Goal: Transaction & Acquisition: Purchase product/service

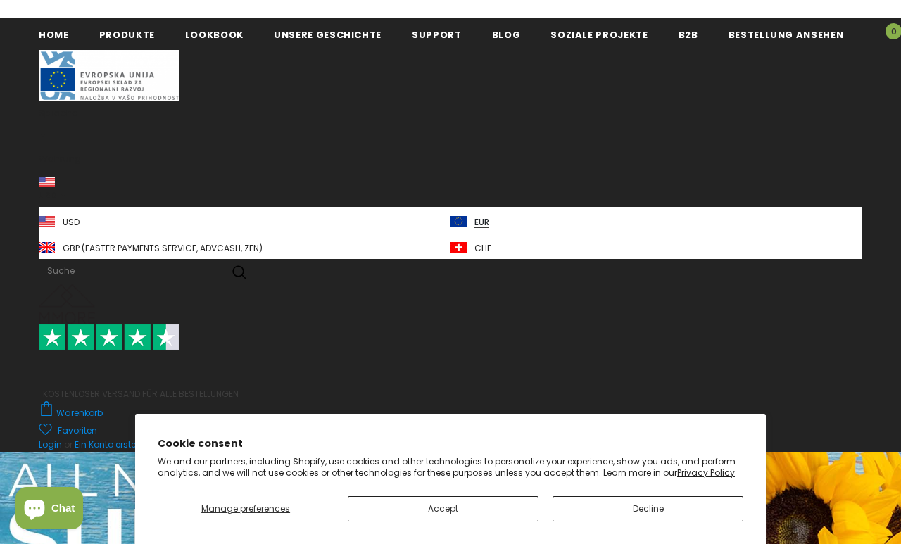
scroll to position [6, 0]
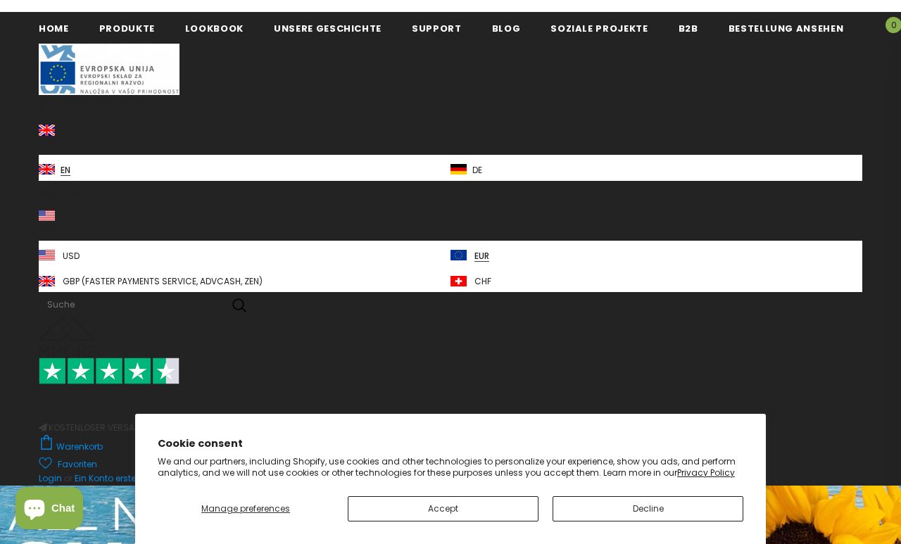
click at [481, 507] on button "Accept" at bounding box center [443, 508] width 191 height 25
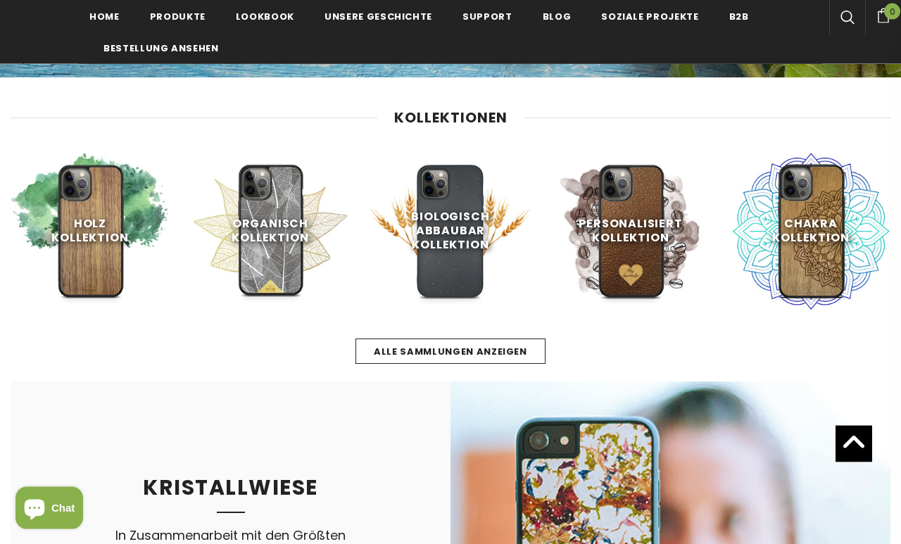
scroll to position [524, 0]
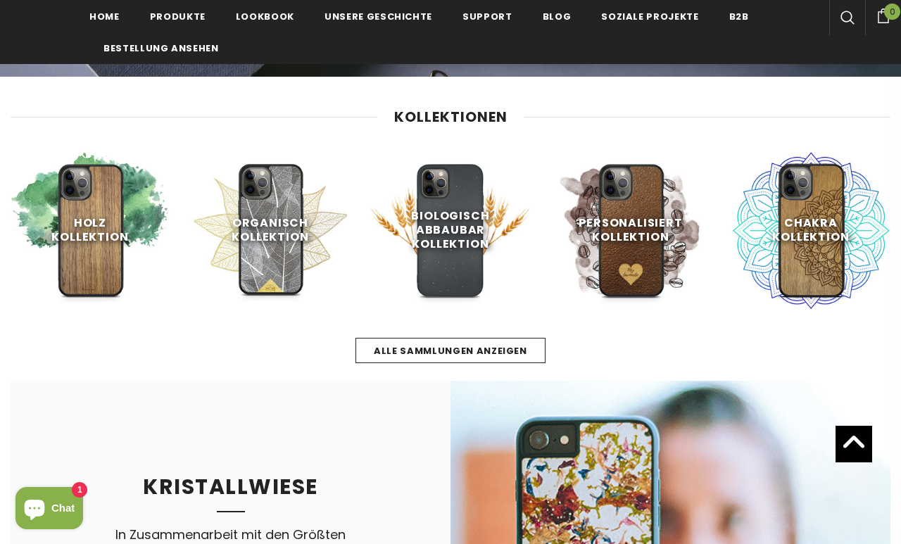
click at [466, 291] on span "Jetzt einkaufen" at bounding box center [450, 297] width 91 height 13
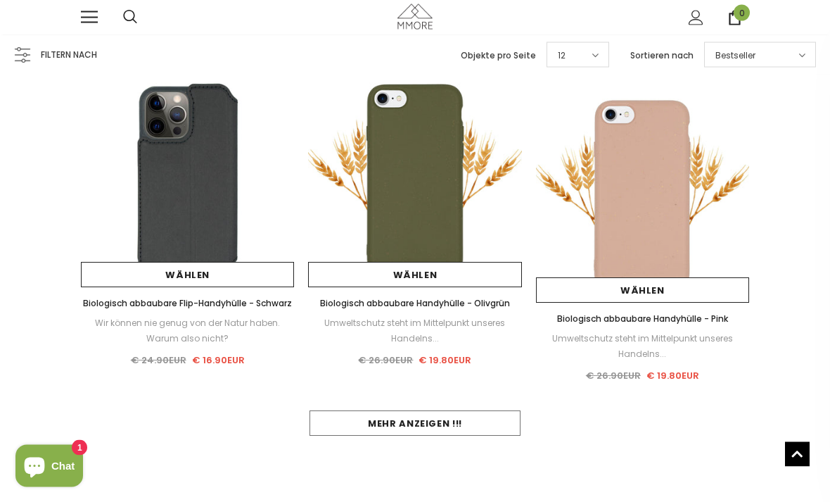
scroll to position [1106, 0]
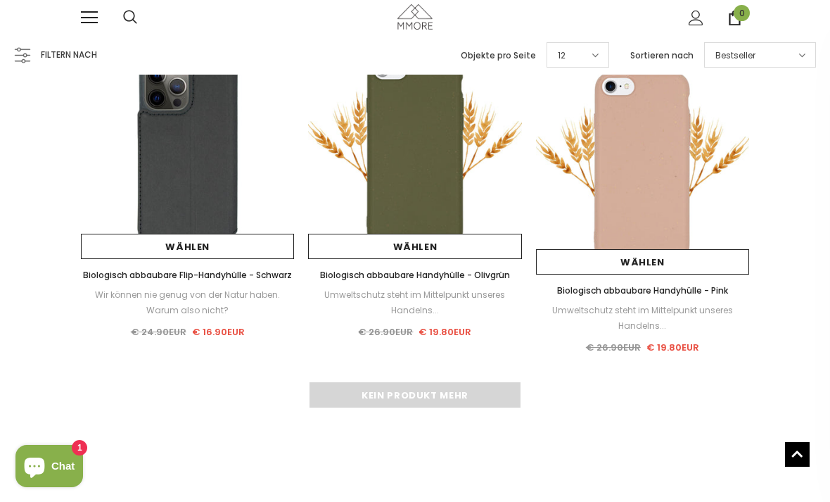
click at [498, 394] on div "Kein Produkt mehr" at bounding box center [415, 394] width 669 height 25
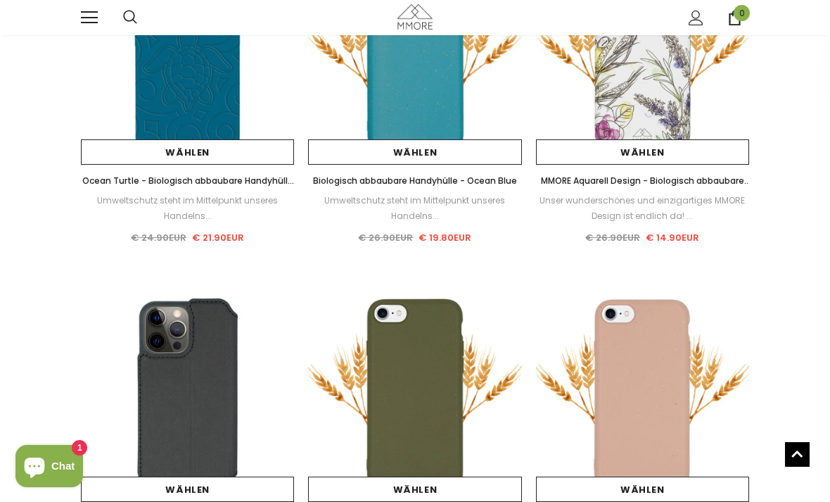
scroll to position [791, 0]
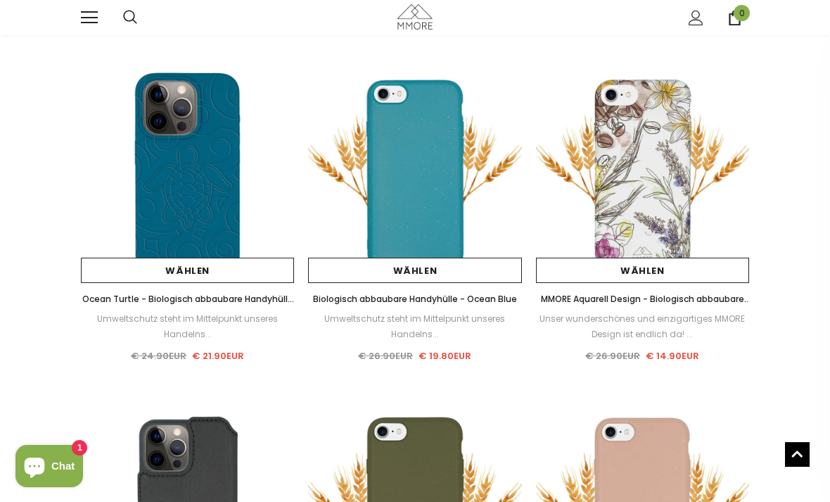
click at [462, 268] on link "Wählen" at bounding box center [414, 270] width 213 height 25
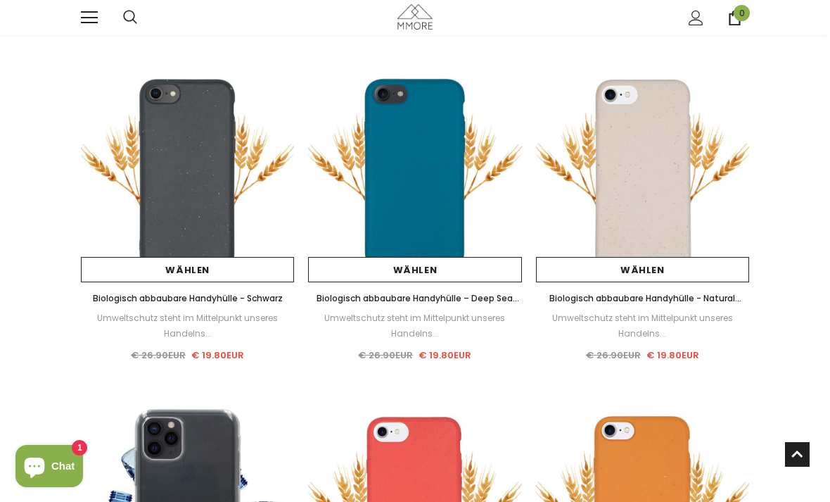
scroll to position [0, 0]
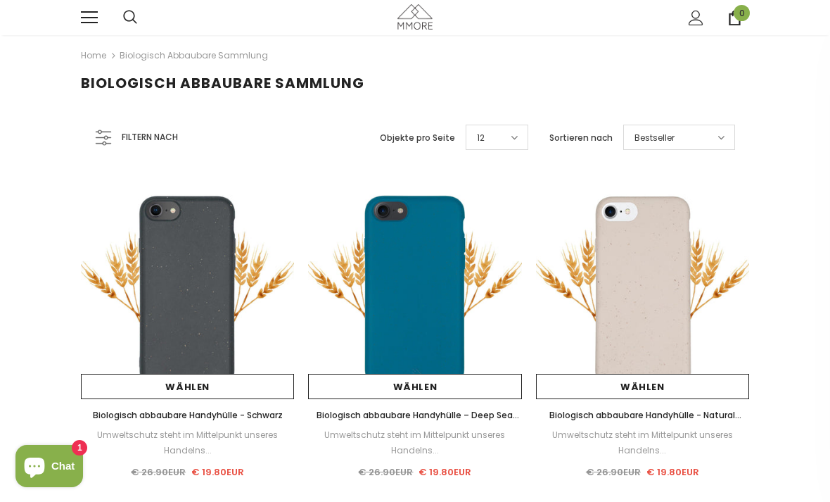
click at [160, 135] on span "Filtern nach" at bounding box center [150, 136] width 56 height 15
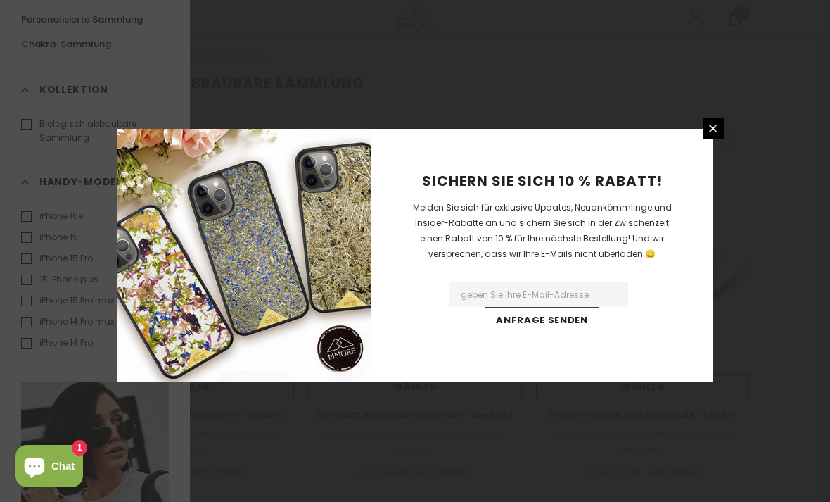
scroll to position [33, 0]
click at [714, 139] on link at bounding box center [713, 128] width 21 height 21
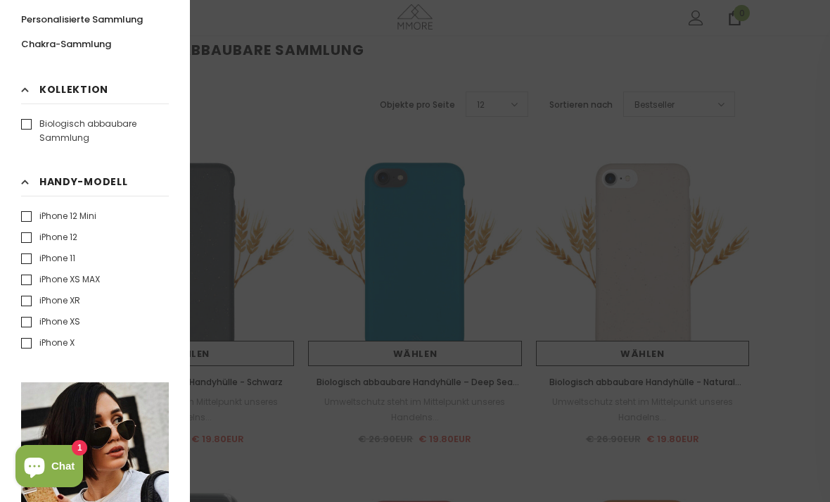
scroll to position [318, 0]
click at [37, 251] on label "iPhone 11" at bounding box center [48, 257] width 54 height 14
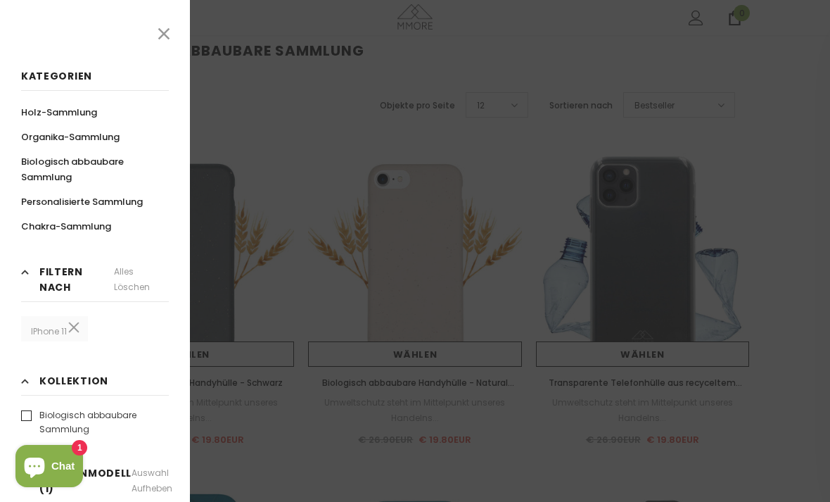
click at [282, 172] on div at bounding box center [415, 251] width 830 height 502
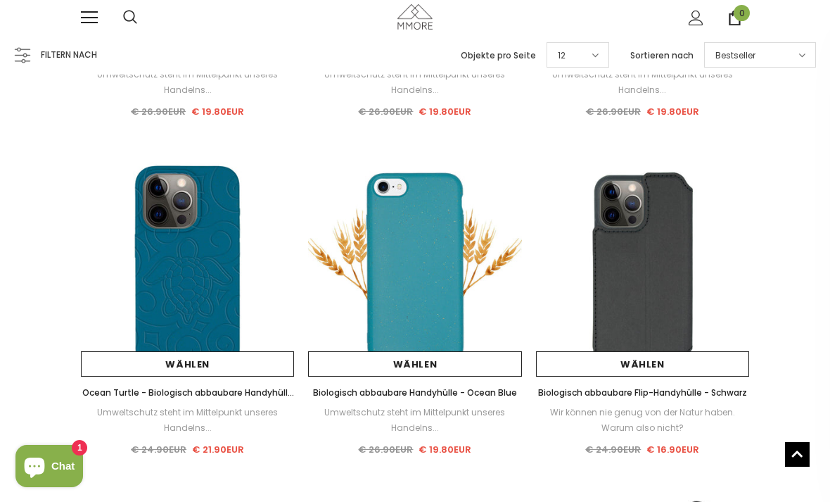
scroll to position [343, 0]
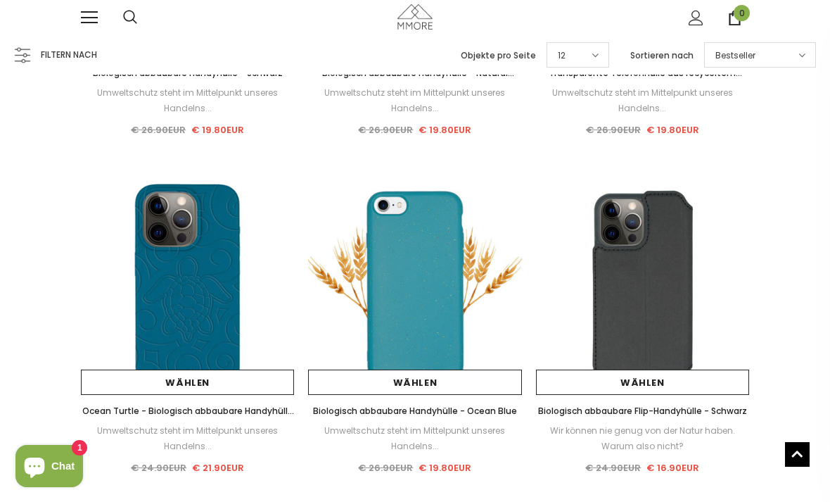
click at [504, 382] on link "Wählen" at bounding box center [414, 381] width 213 height 25
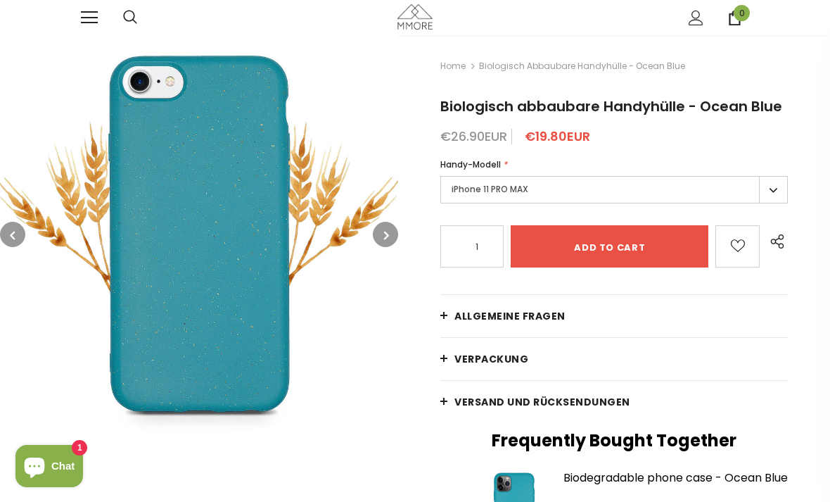
click at [745, 203] on label "iPhone 11 PRO MAX" at bounding box center [615, 189] width 348 height 27
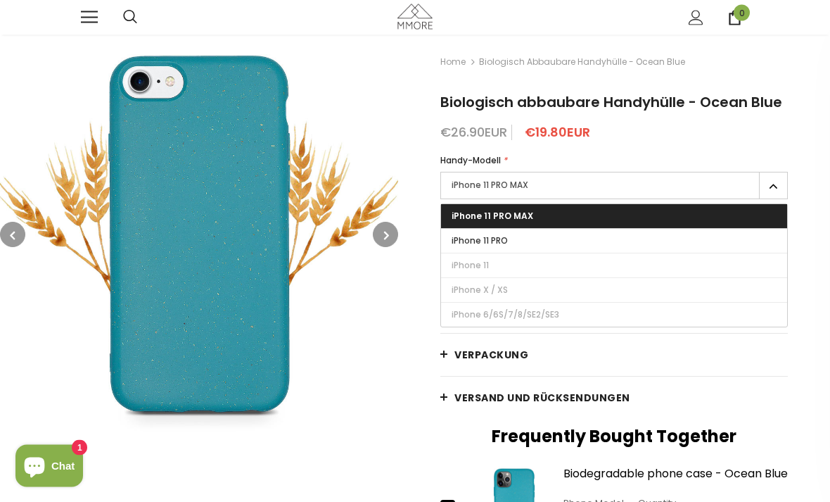
scroll to position [4, 0]
click at [786, 199] on label "iPhone 11 PRO MAX" at bounding box center [615, 185] width 348 height 27
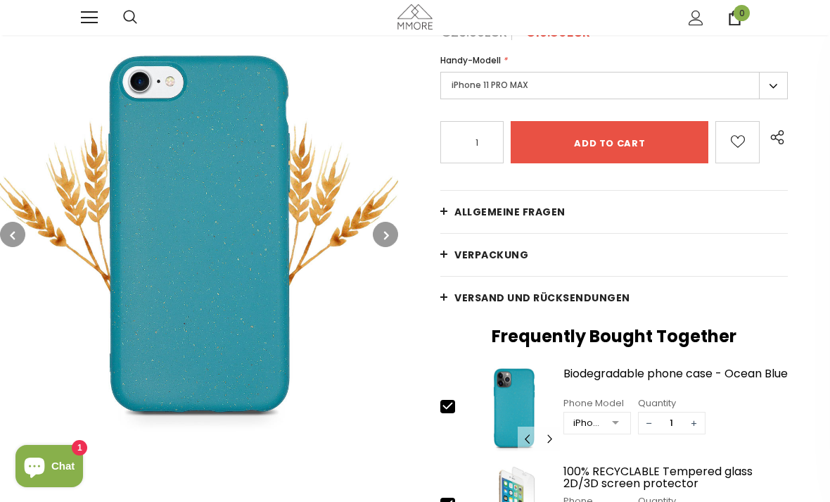
scroll to position [122, 0]
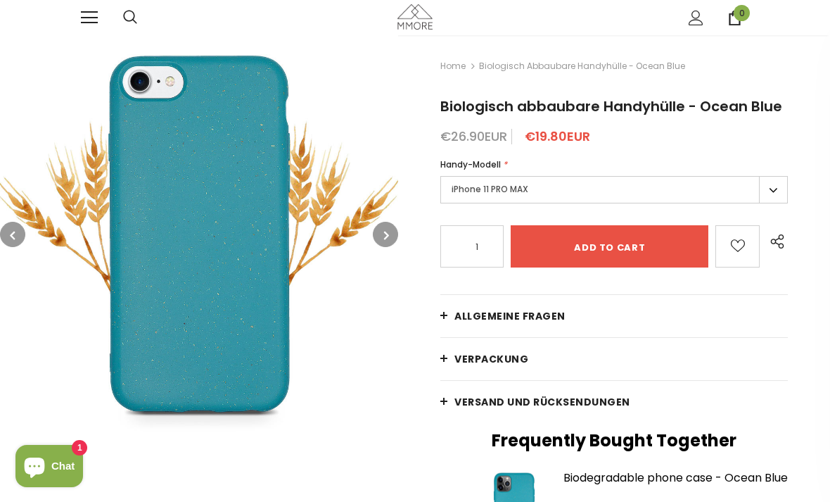
click at [685, 203] on label "iPhone 11 PRO MAX" at bounding box center [615, 189] width 348 height 27
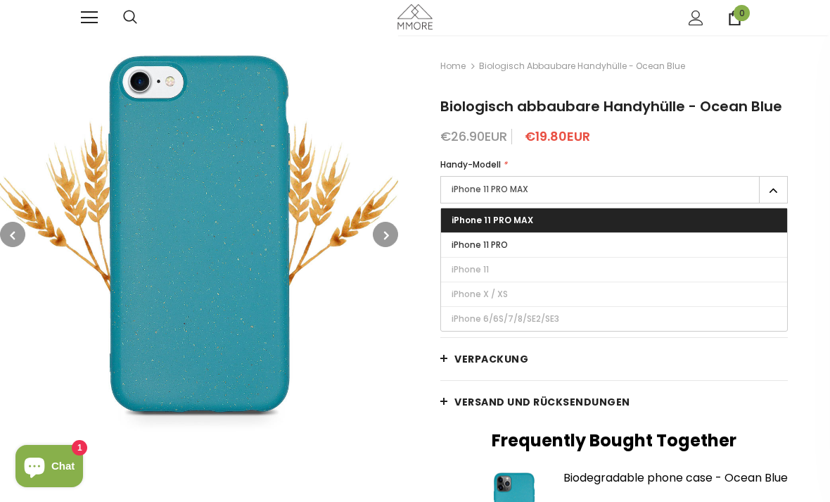
click at [595, 282] on label "iPhone 11" at bounding box center [614, 270] width 346 height 24
click at [0, 0] on input "iPhone 11" at bounding box center [0, 0] width 0 height 0
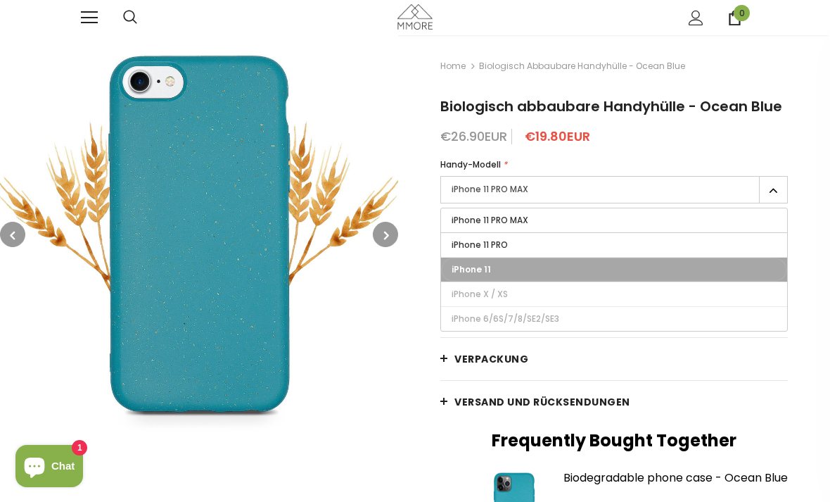
type input "Sold Out"
click at [588, 282] on label "iPhone 11" at bounding box center [614, 270] width 346 height 24
click at [0, 0] on input "iPhone 11" at bounding box center [0, 0] width 0 height 0
click at [790, 196] on div "Home Biologisch abbaubare Handyhülle - Ocean Blue Biologisch abbaubare Handyhül…" at bounding box center [614, 461] width 432 height 853
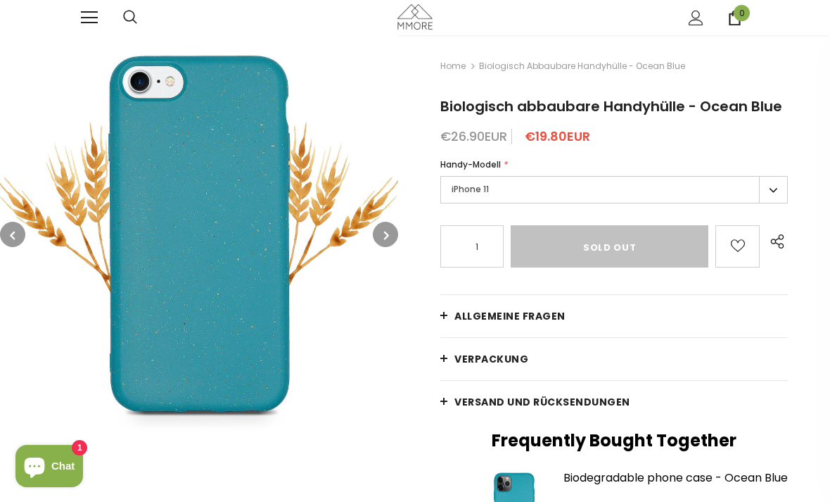
click at [715, 203] on label "iPhone 11" at bounding box center [615, 189] width 348 height 27
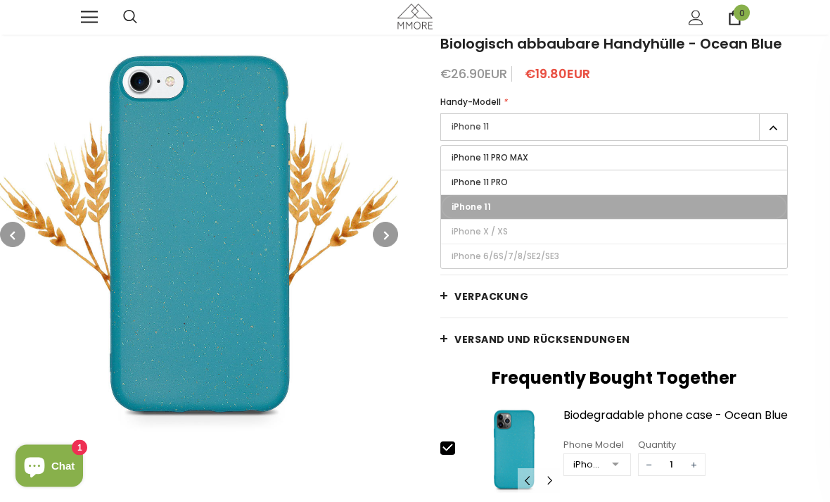
click at [721, 357] on link "Versand und Rücksendungen" at bounding box center [615, 340] width 348 height 42
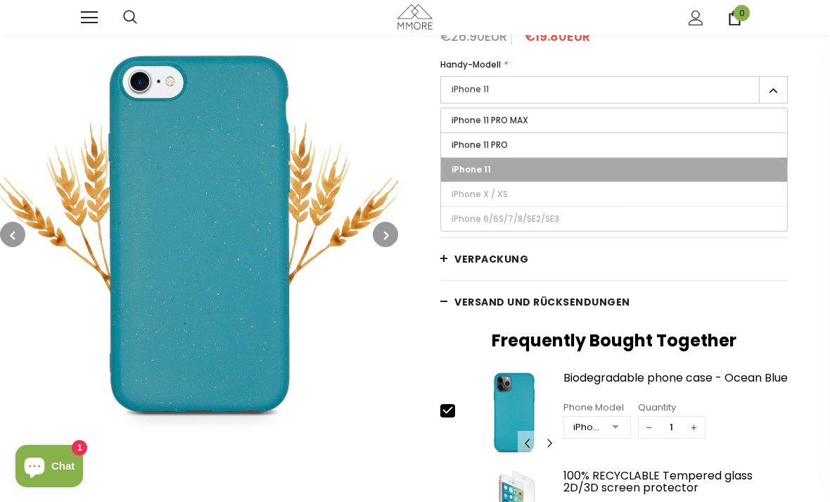
scroll to position [182, 0]
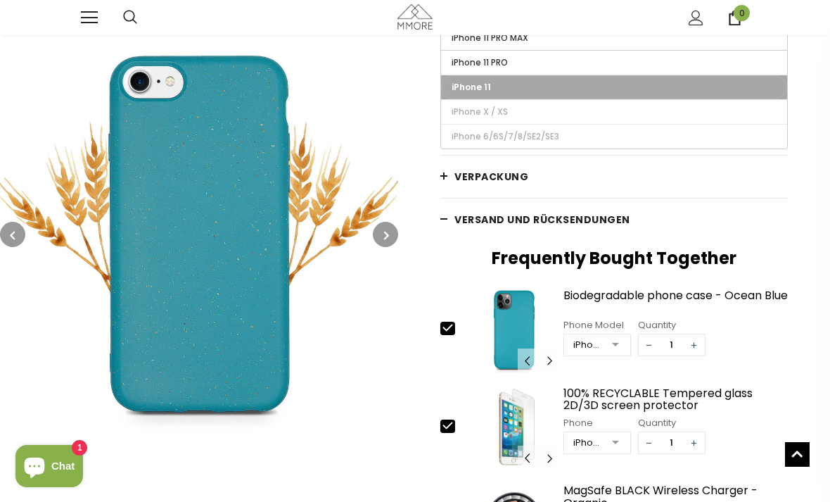
click at [740, 314] on div "Biodegradable phone case - Ocean Blue" at bounding box center [676, 301] width 225 height 25
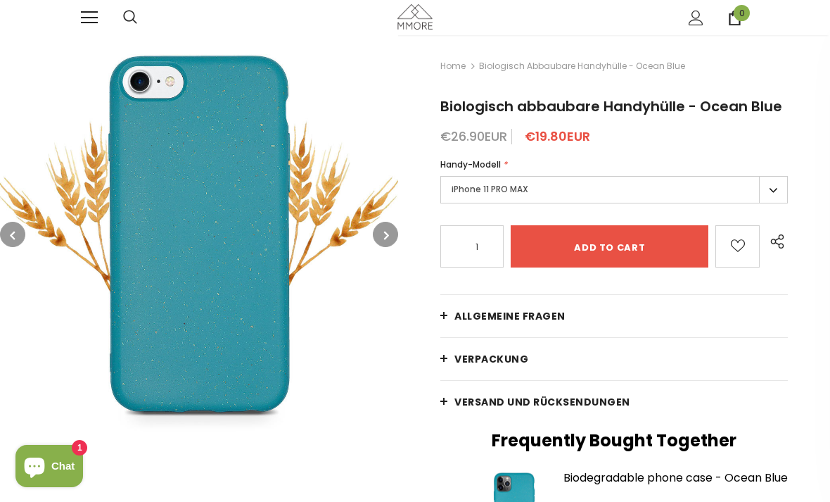
click at [753, 203] on label "iPhone 11 PRO MAX" at bounding box center [615, 189] width 348 height 27
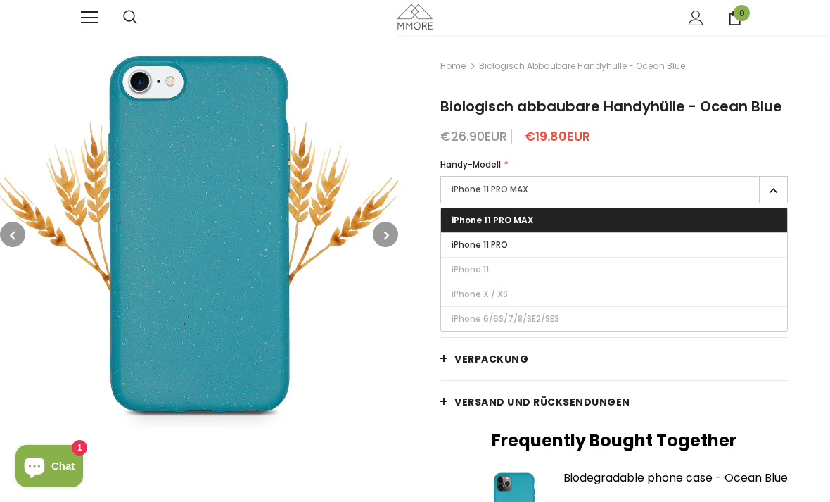
click at [778, 172] on div "Handy-Modell *" at bounding box center [615, 165] width 348 height 14
